Goal: Information Seeking & Learning: Check status

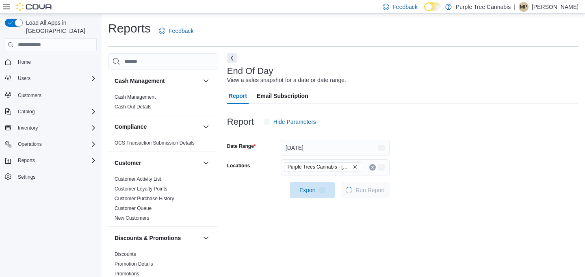
scroll to position [6, 0]
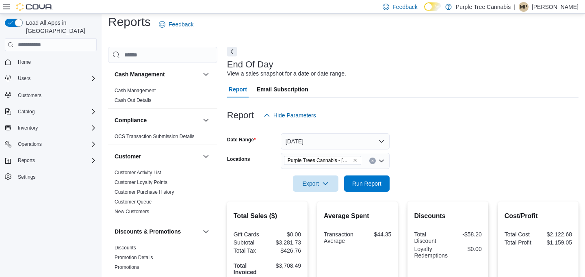
click at [232, 45] on div "Reports Feedback Cash Management Cash Management Cash Out Details Compliance OC…" at bounding box center [343, 234] width 470 height 440
click at [230, 49] on button "Next" at bounding box center [232, 51] width 10 height 10
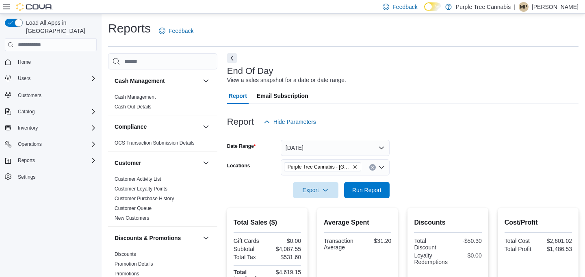
scroll to position [6, 0]
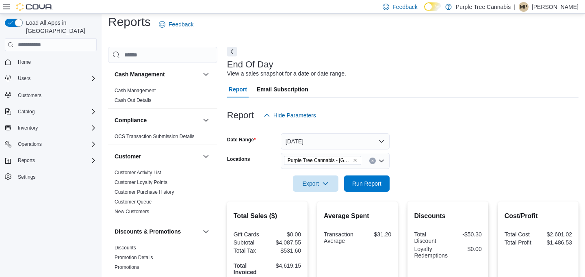
click at [228, 48] on button "Next" at bounding box center [232, 52] width 10 height 10
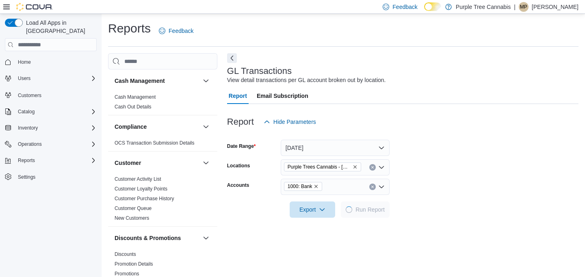
scroll to position [6, 0]
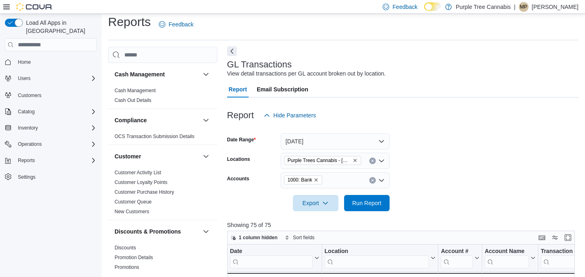
click at [232, 49] on button "Next" at bounding box center [232, 51] width 10 height 10
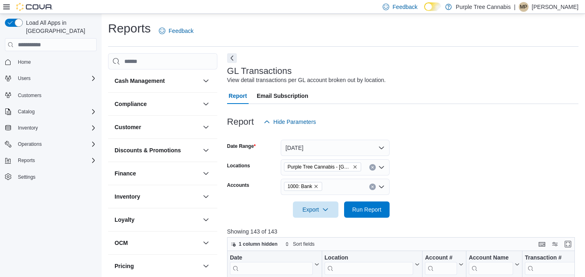
scroll to position [6, 0]
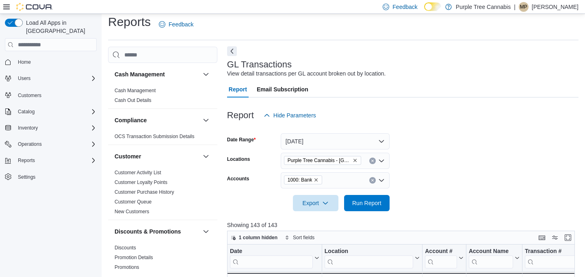
click at [232, 51] on button "Next" at bounding box center [232, 51] width 10 height 10
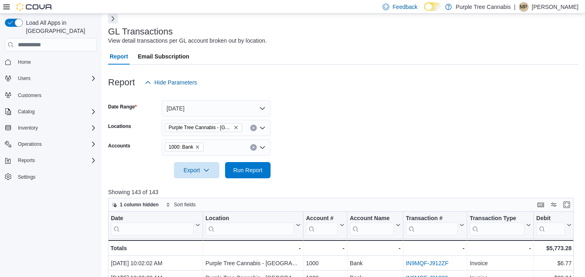
scroll to position [74, 0]
